Goal: Information Seeking & Learning: Compare options

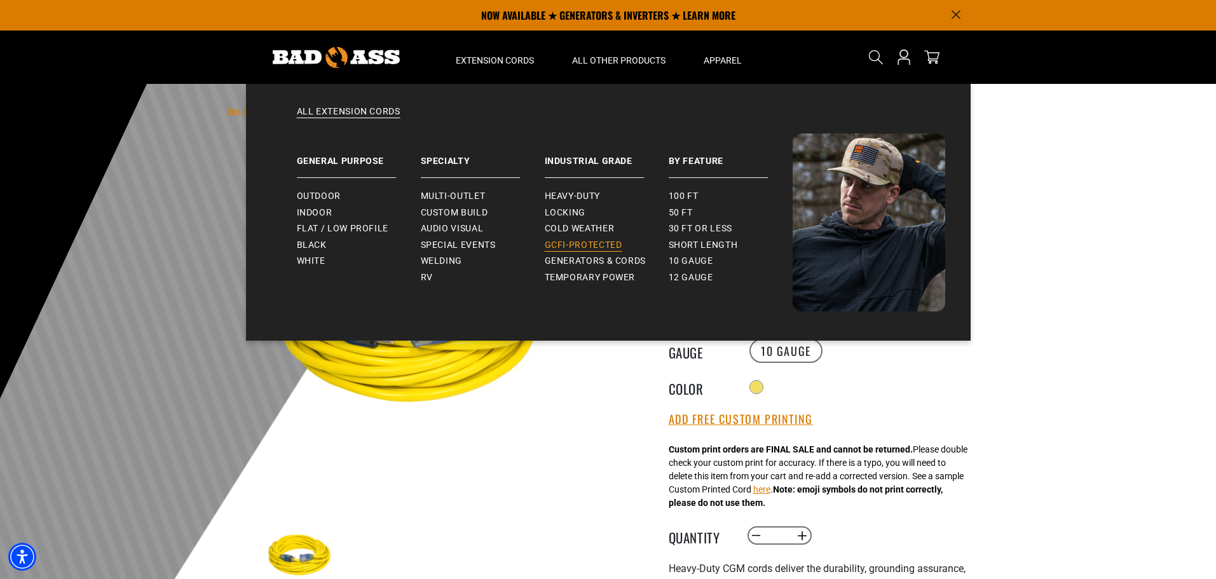
click at [605, 251] on link "GCFI-Protected" at bounding box center [607, 245] width 124 height 17
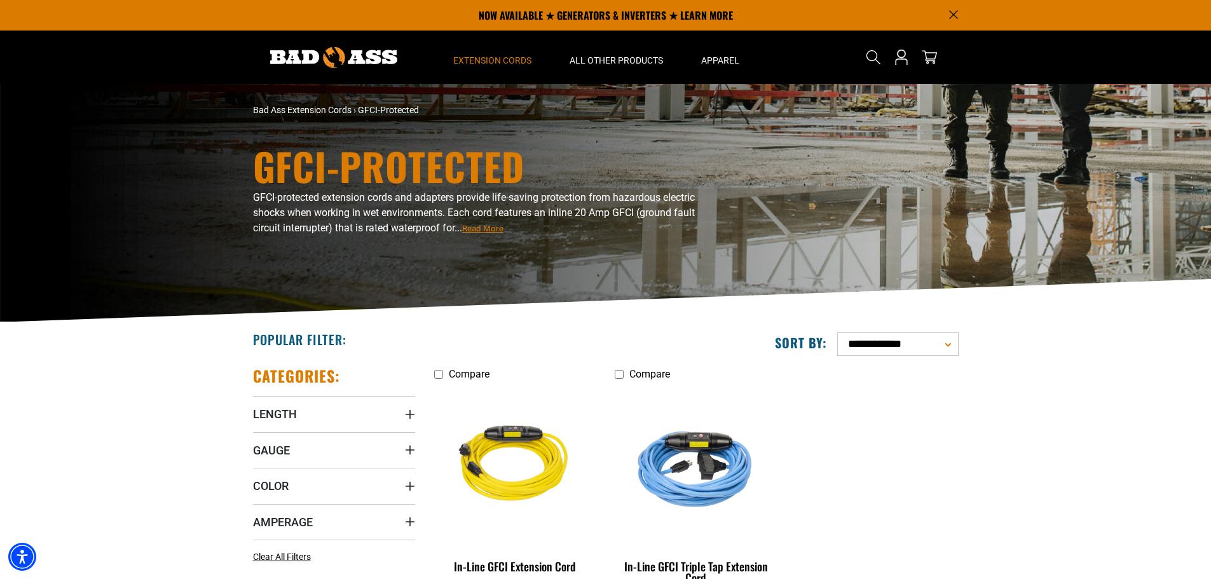
click at [953, 11] on icon "Announcement" at bounding box center [953, 14] width 9 height 9
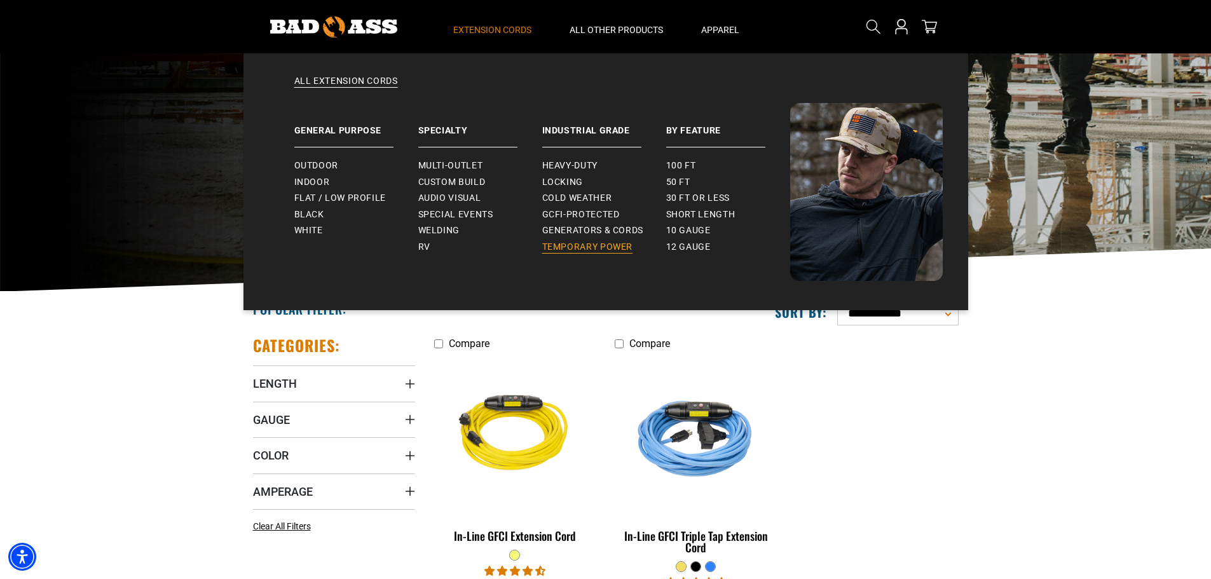
click at [561, 248] on span "Temporary Power" at bounding box center [587, 247] width 91 height 11
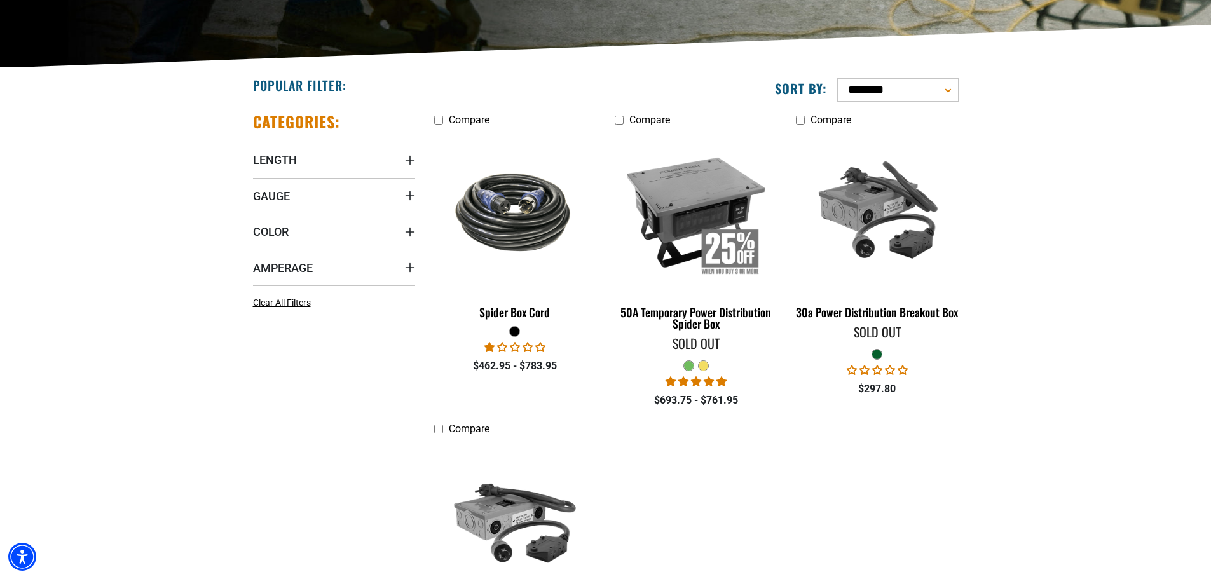
click at [705, 362] on div at bounding box center [704, 366] width 10 height 10
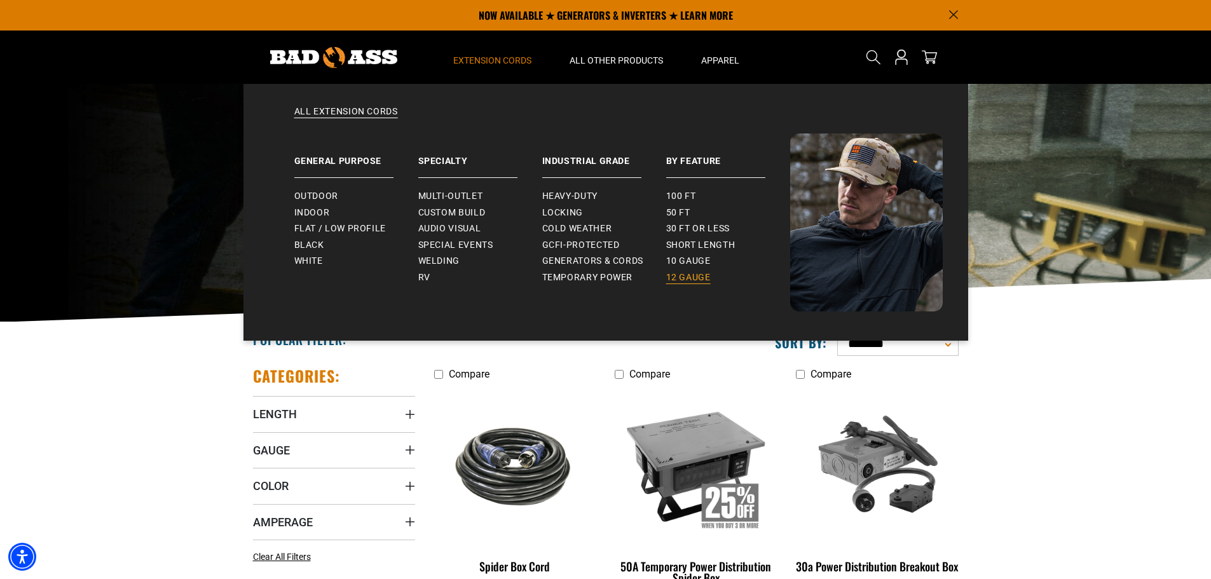
click at [681, 273] on span "12 gauge" at bounding box center [688, 277] width 45 height 11
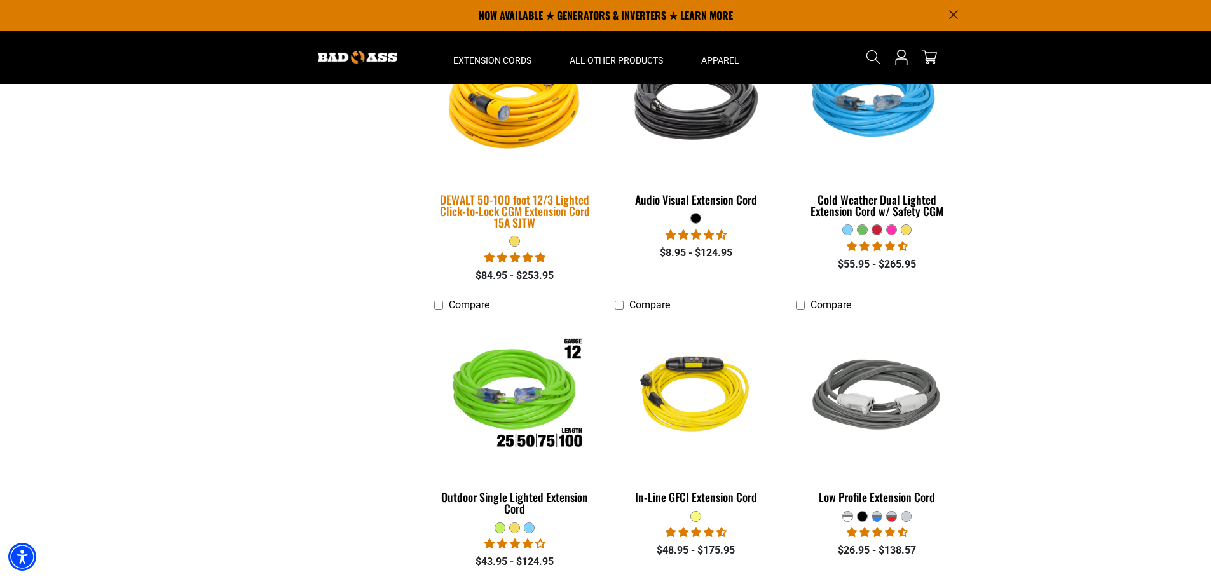
scroll to position [372, 0]
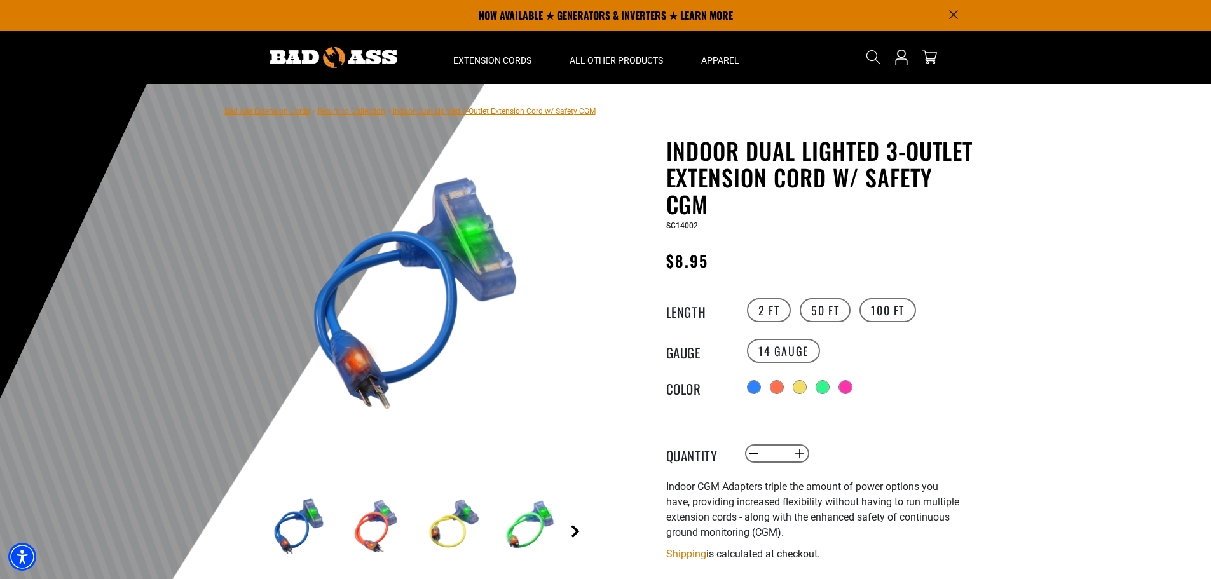
click at [577, 529] on link "Next" at bounding box center [575, 531] width 13 height 13
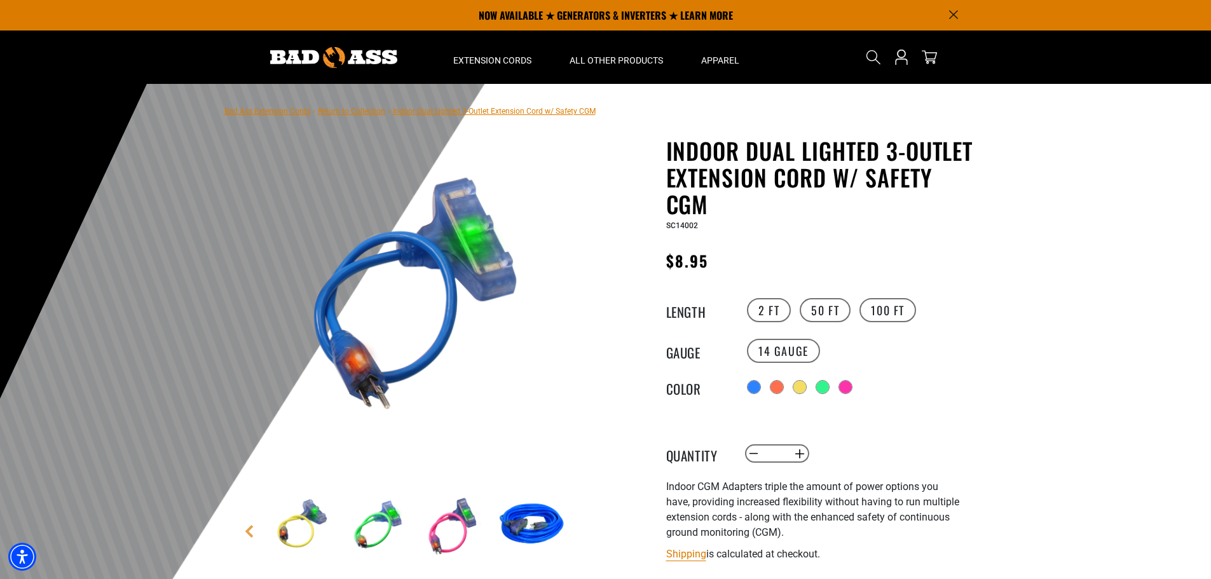
click at [518, 524] on img at bounding box center [532, 527] width 74 height 74
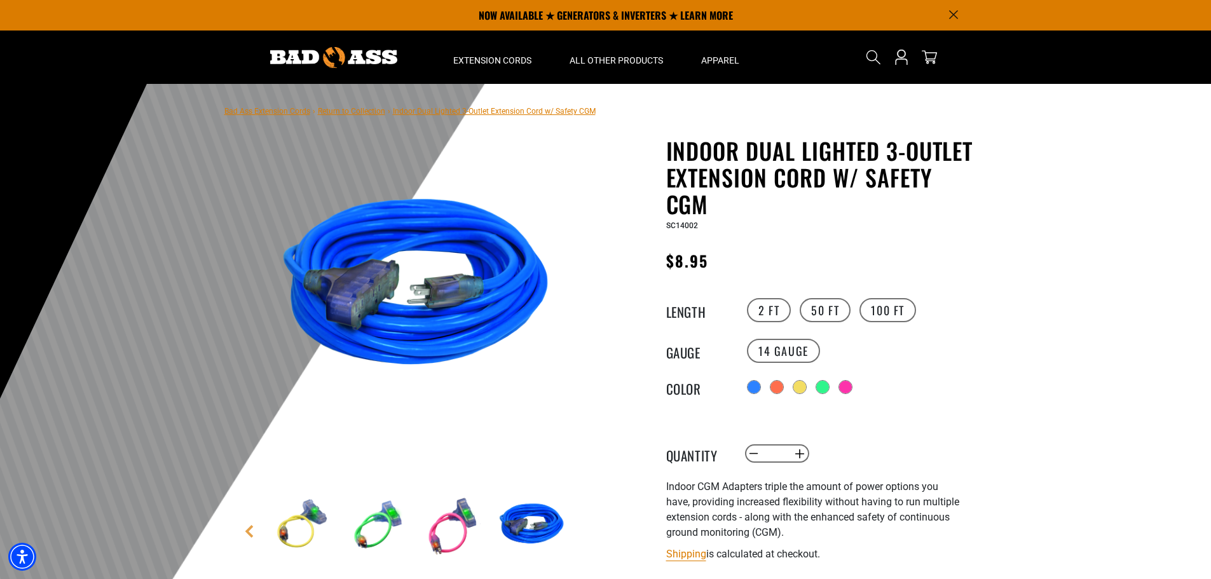
drag, startPoint x: 605, startPoint y: 504, endPoint x: 659, endPoint y: 485, distance: 56.7
click at [659, 485] on div "6 of 6 Previous Next" at bounding box center [605, 463] width 763 height 652
click at [755, 386] on div at bounding box center [755, 388] width 13 height 13
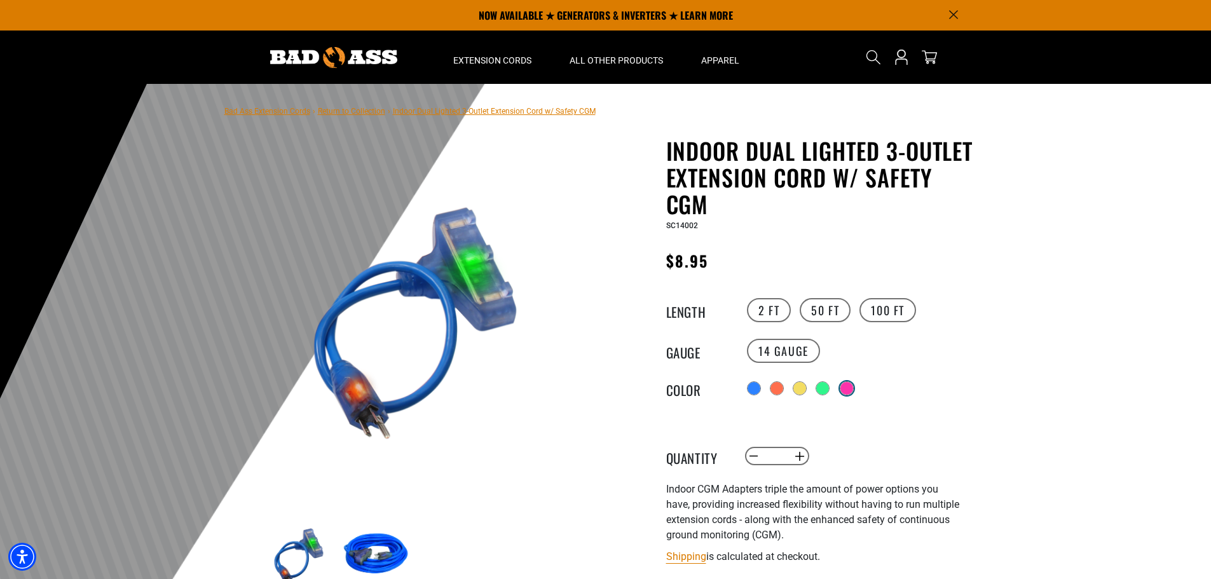
click at [853, 387] on div at bounding box center [847, 388] width 13 height 13
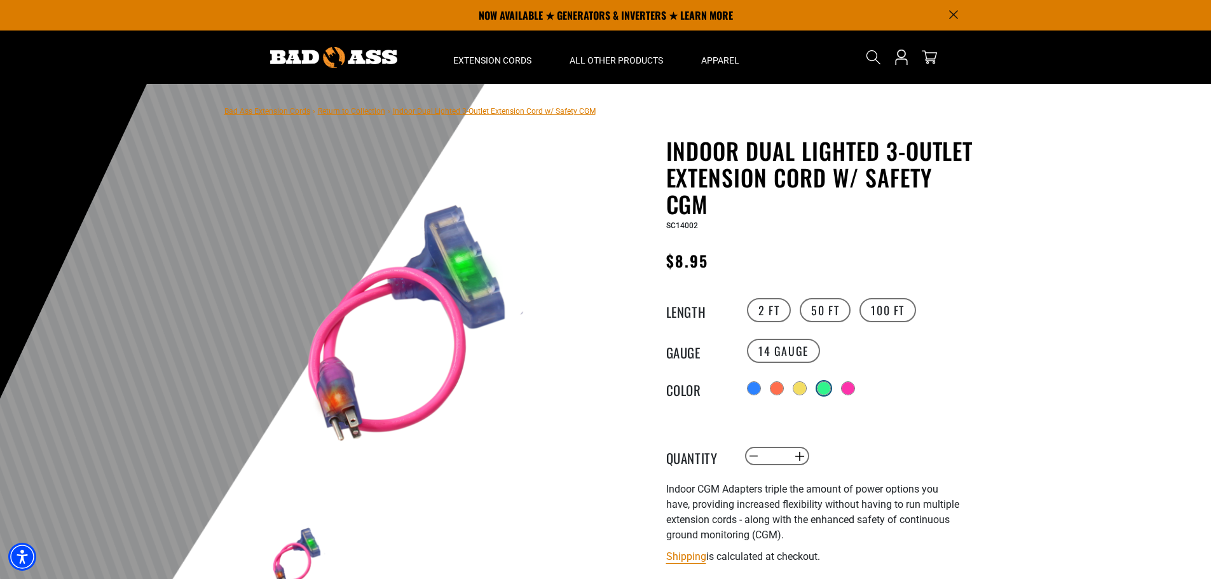
click at [823, 387] on div at bounding box center [824, 388] width 13 height 13
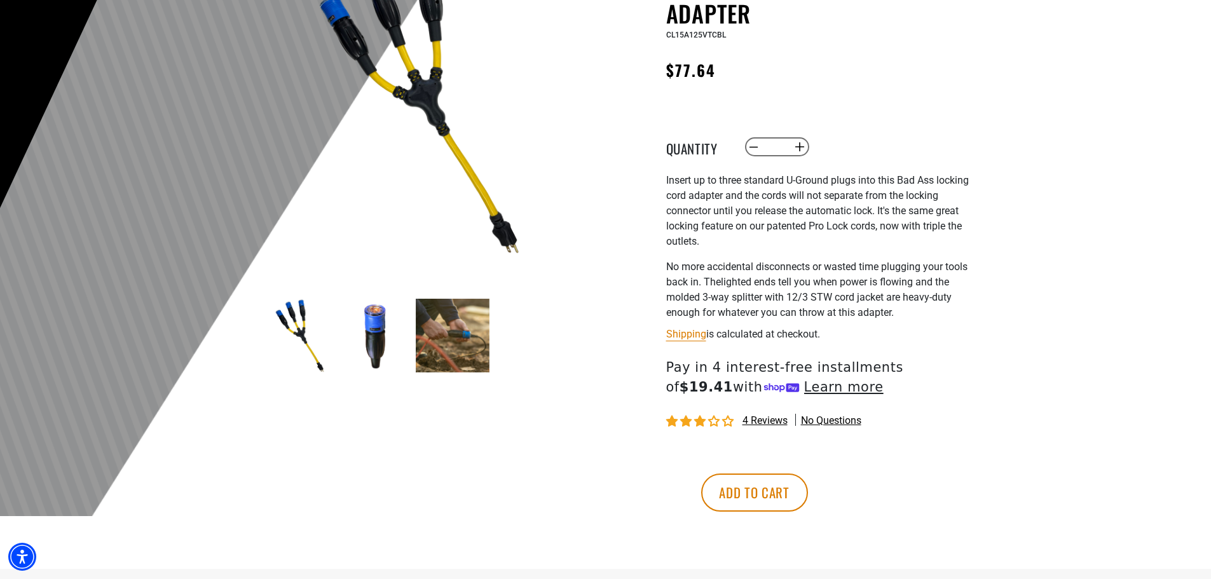
click at [377, 328] on img at bounding box center [376, 336] width 74 height 74
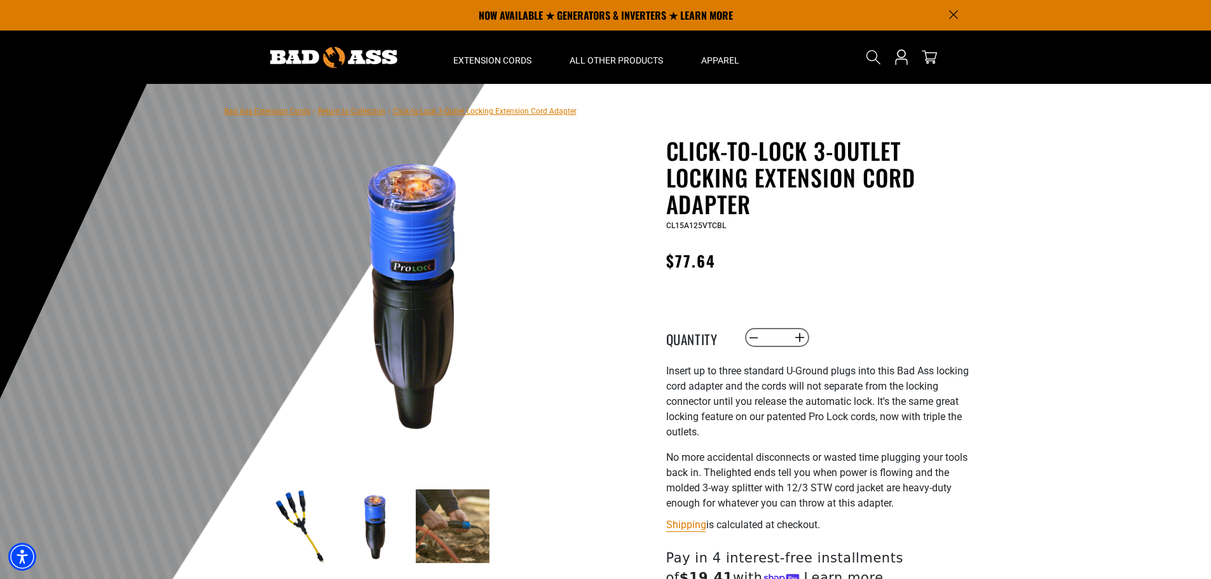
click at [453, 512] on img at bounding box center [453, 527] width 74 height 74
